Goal: Task Accomplishment & Management: Use online tool/utility

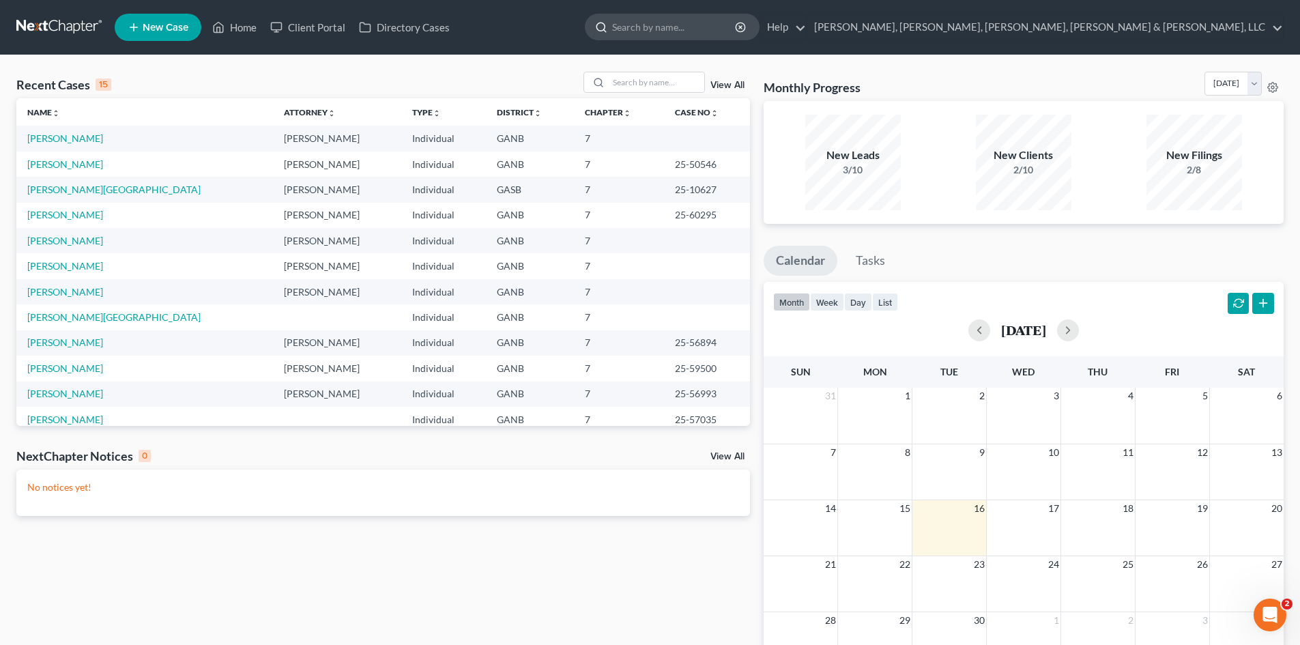
click at [737, 33] on input "search" at bounding box center [674, 26] width 125 height 25
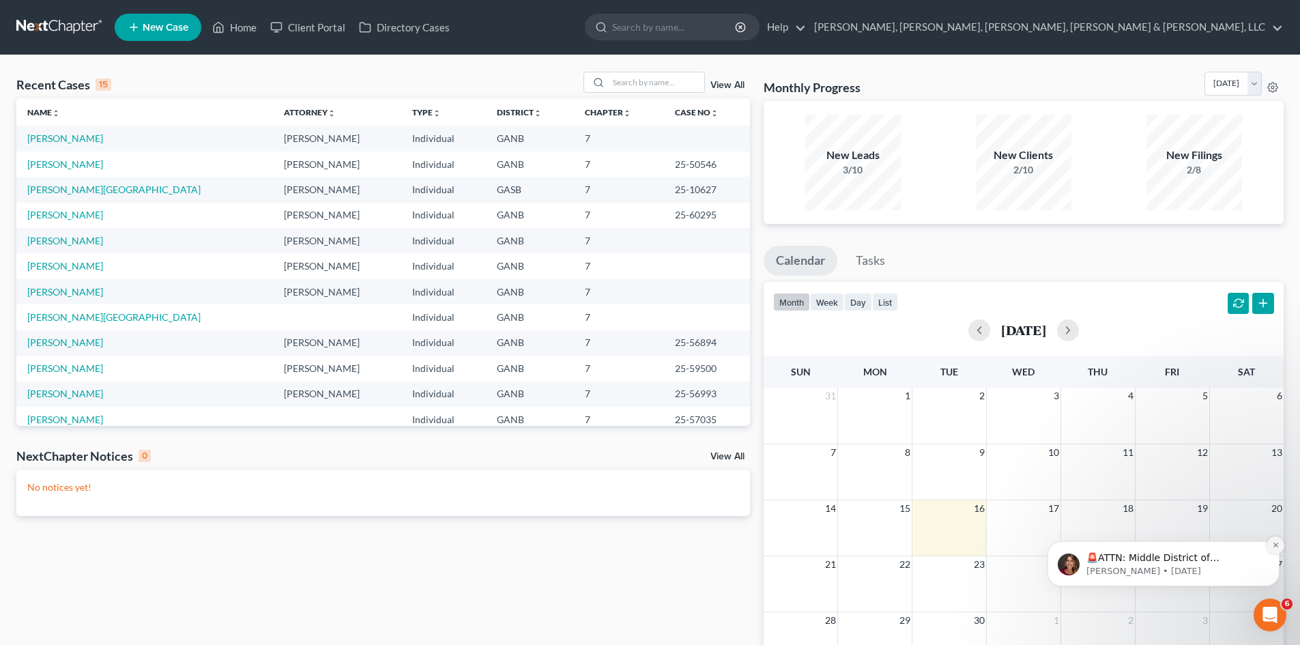
click at [1273, 544] on icon "Dismiss notification" at bounding box center [1276, 545] width 8 height 8
click at [737, 28] on input "search" at bounding box center [674, 26] width 125 height 25
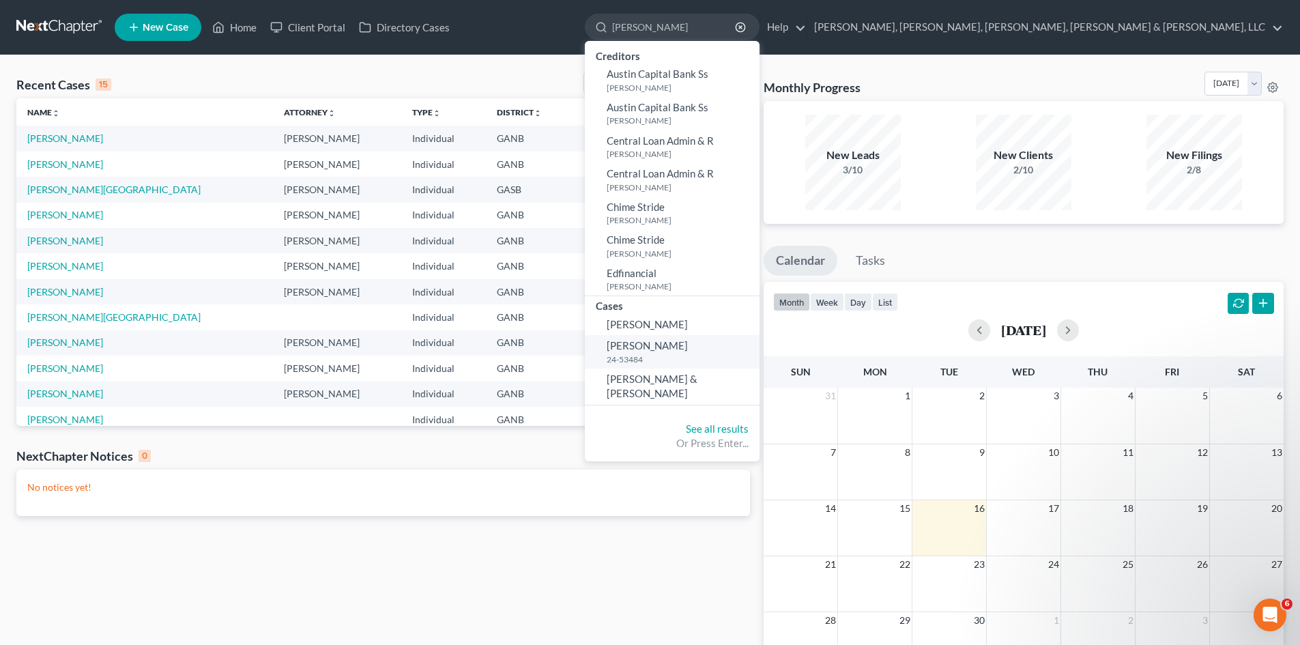
type input "[PERSON_NAME]"
click at [688, 351] on span "[PERSON_NAME]" at bounding box center [646, 345] width 81 height 12
select select "2"
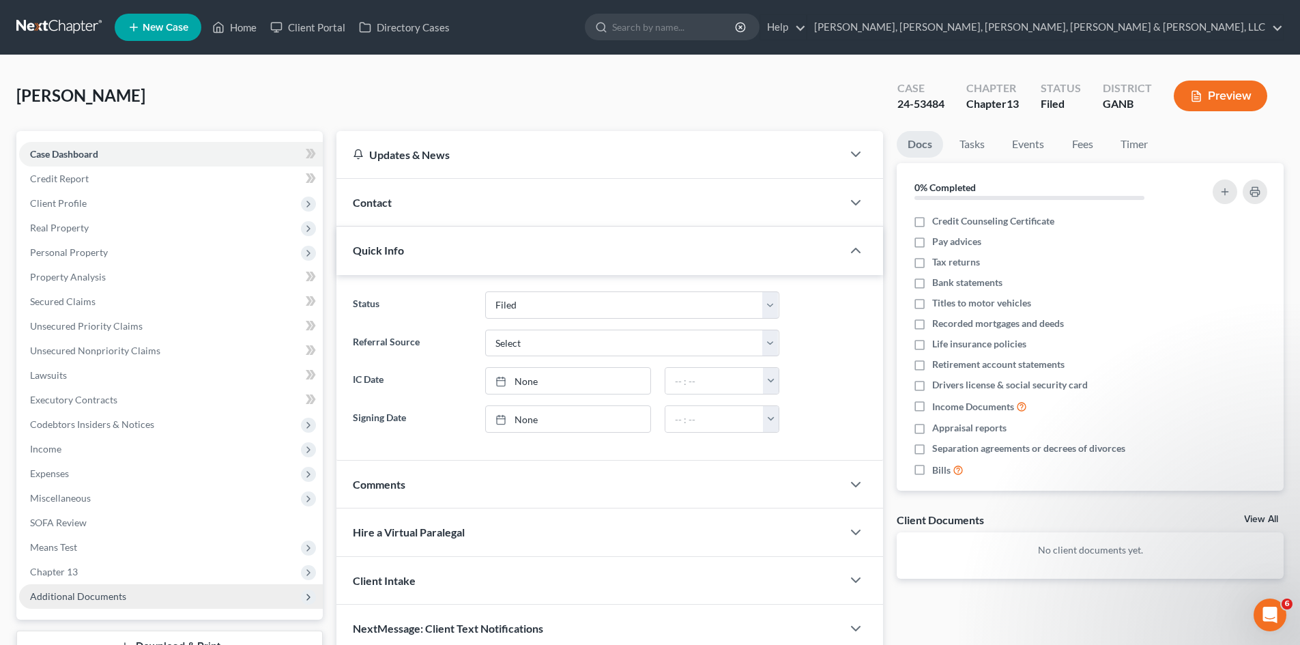
click at [177, 598] on span "Additional Documents" at bounding box center [171, 596] width 304 height 25
click at [175, 615] on link "Forms Library" at bounding box center [184, 621] width 276 height 25
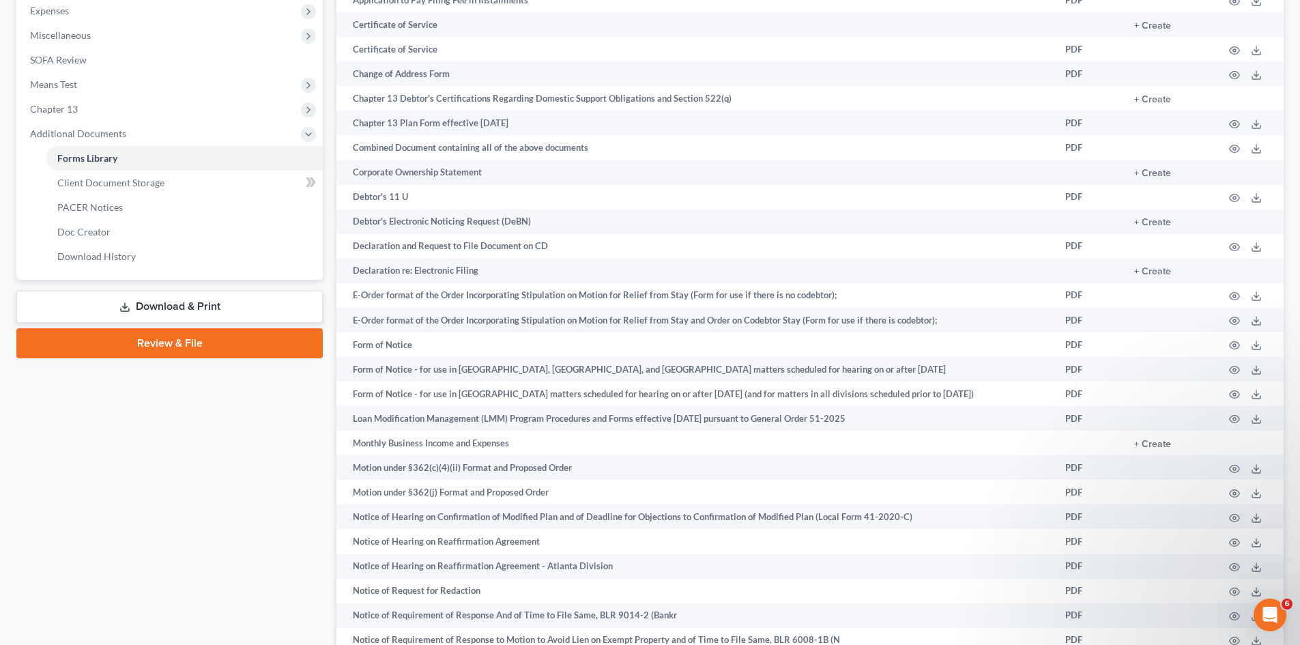
scroll to position [219, 0]
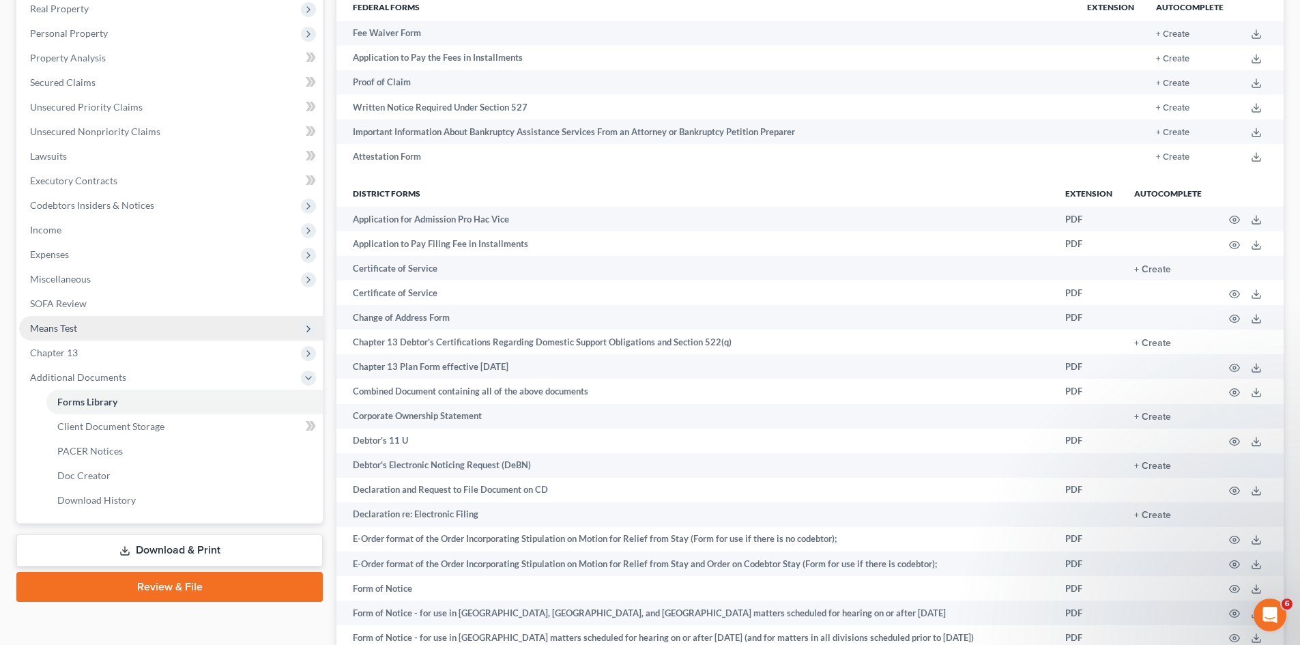
click at [78, 336] on span "Means Test" at bounding box center [171, 328] width 304 height 25
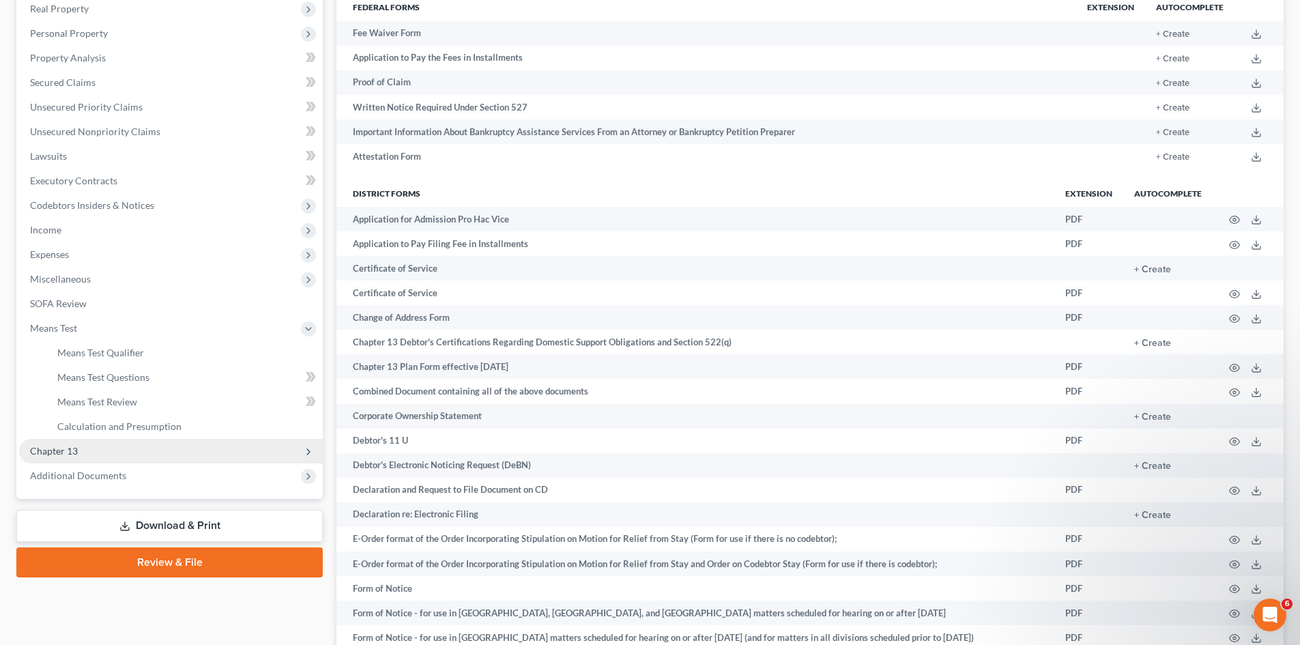
click at [91, 446] on span "Chapter 13" at bounding box center [171, 451] width 304 height 25
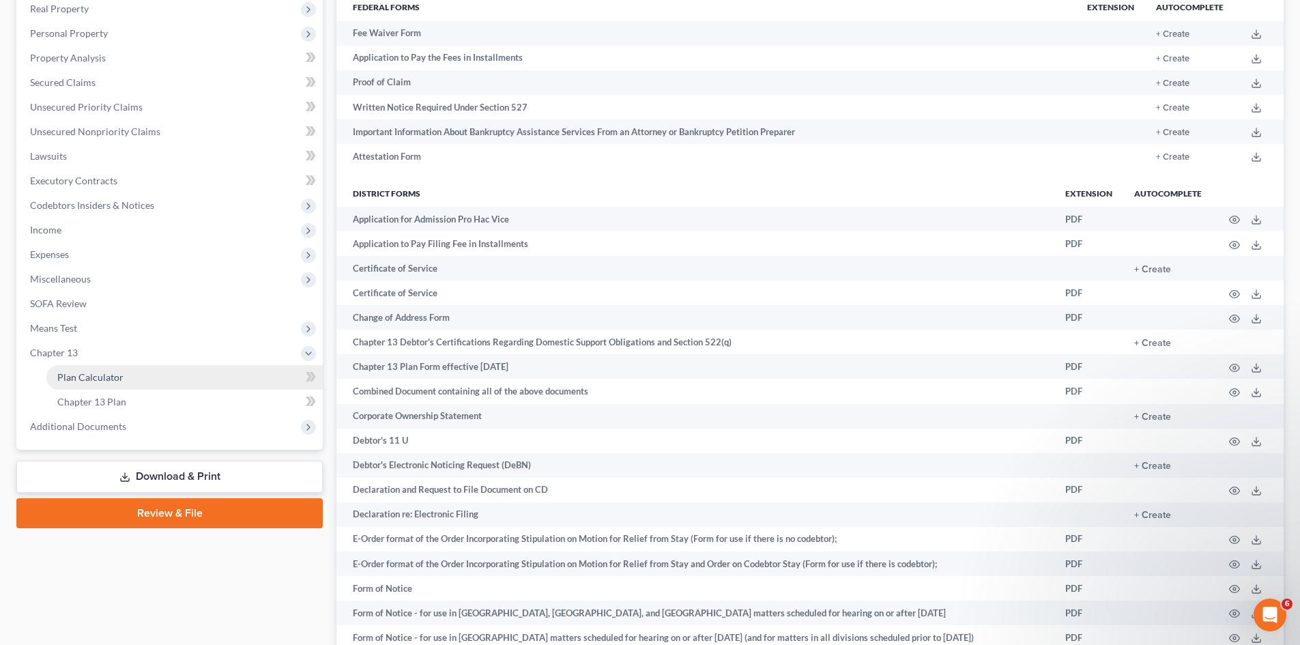
click at [114, 381] on span "Plan Calculator" at bounding box center [90, 377] width 66 height 12
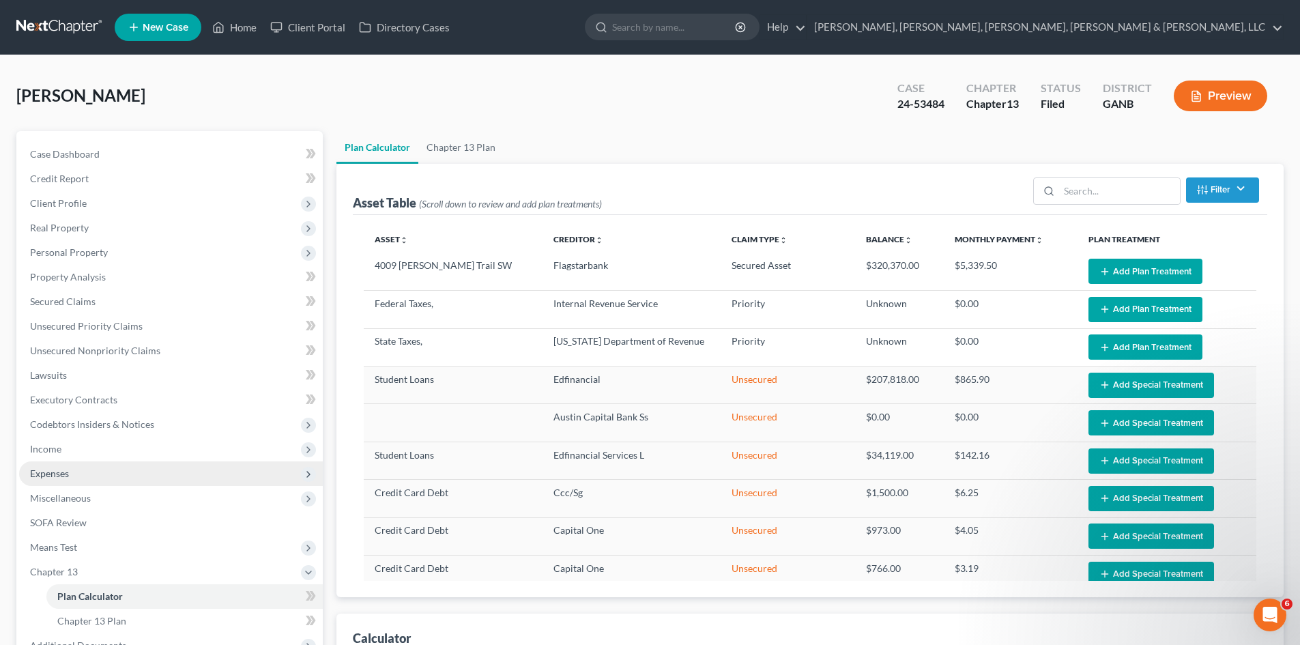
select select "59"
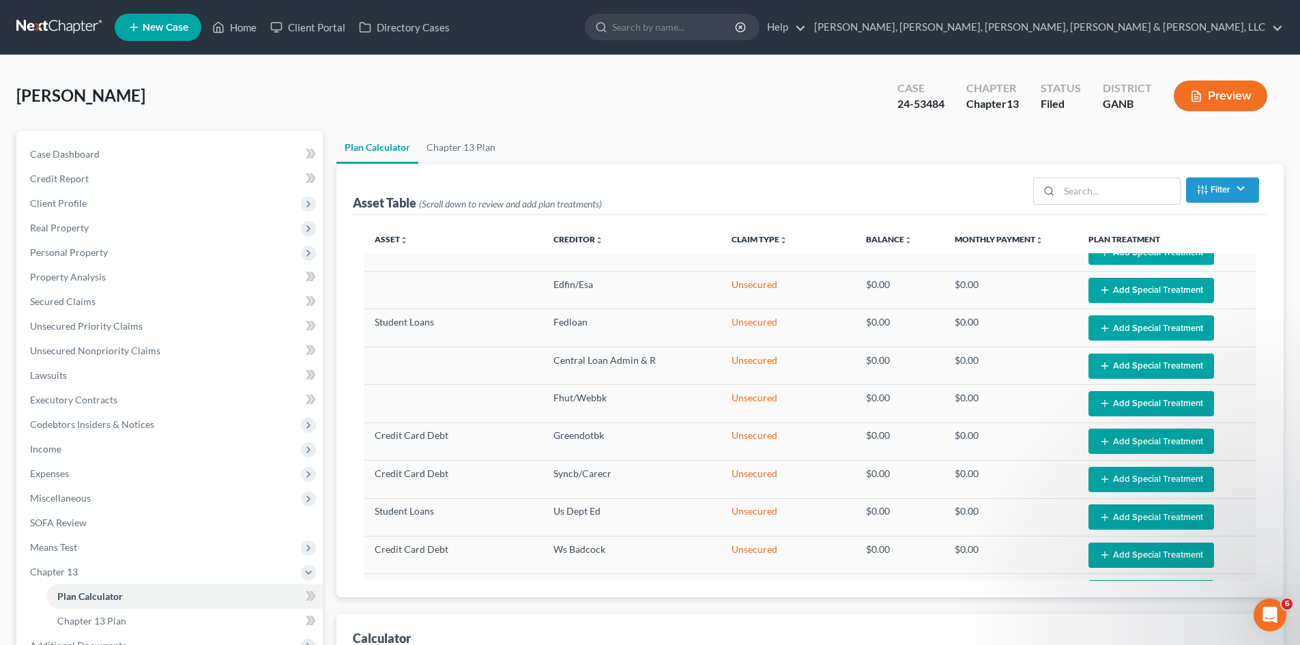
scroll to position [552, 0]
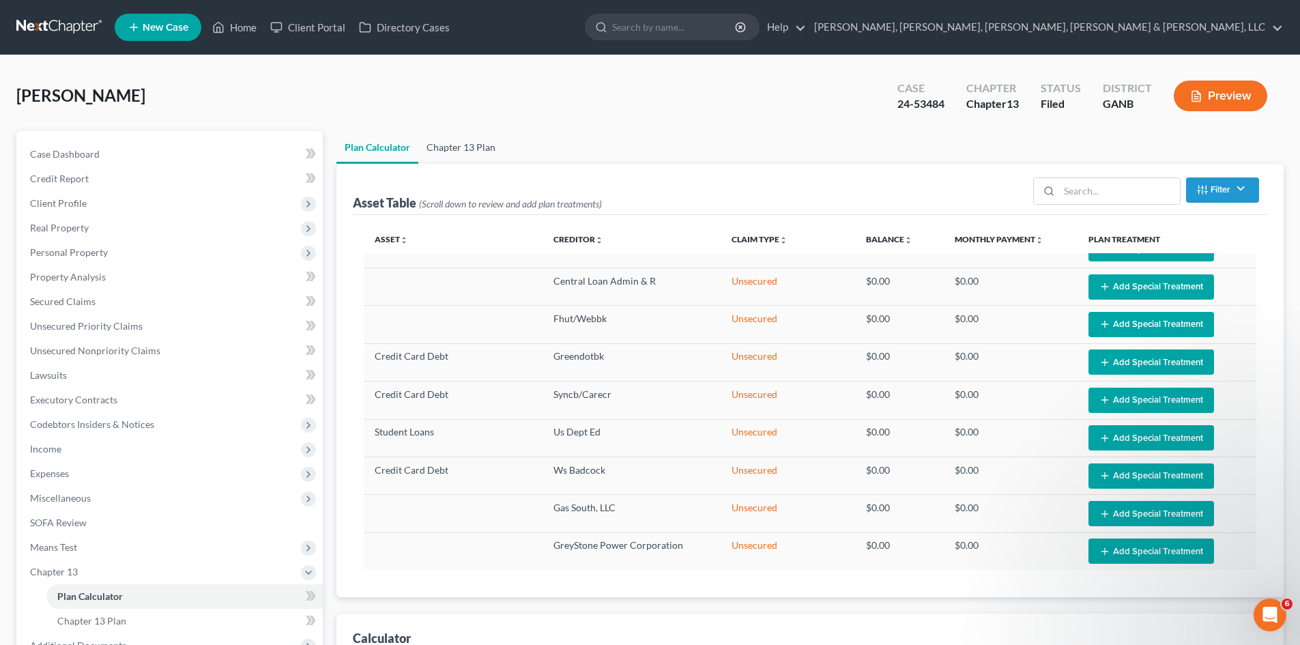
click at [482, 147] on link "Chapter 13 Plan" at bounding box center [460, 147] width 85 height 33
